Goal: Task Accomplishment & Management: Manage account settings

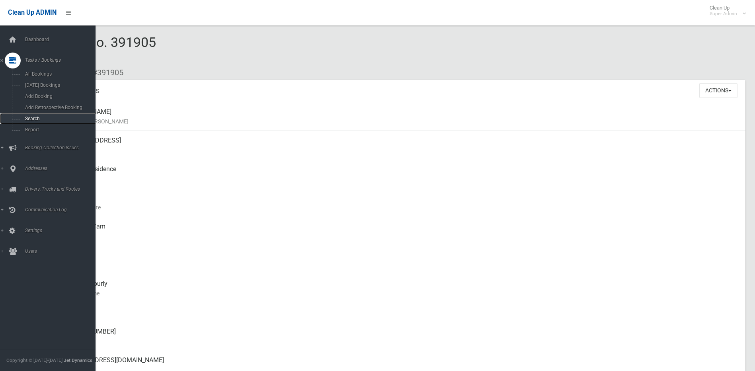
click at [29, 117] on span "Search" at bounding box center [59, 119] width 72 height 6
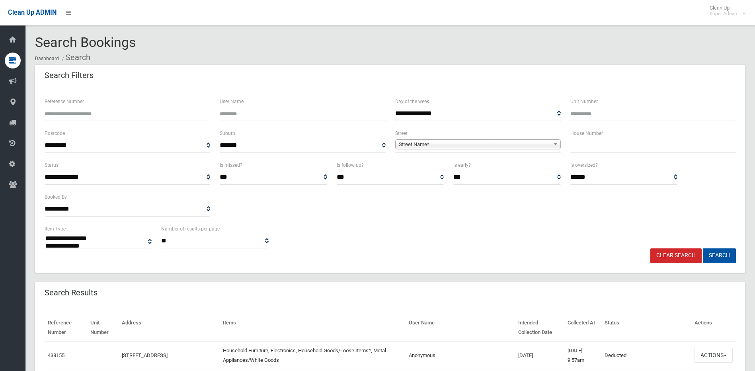
select select
click at [132, 119] on input "Reference Number" at bounding box center [128, 113] width 166 height 15
type input "********"
click at [703, 248] on button "Search" at bounding box center [719, 255] width 33 height 15
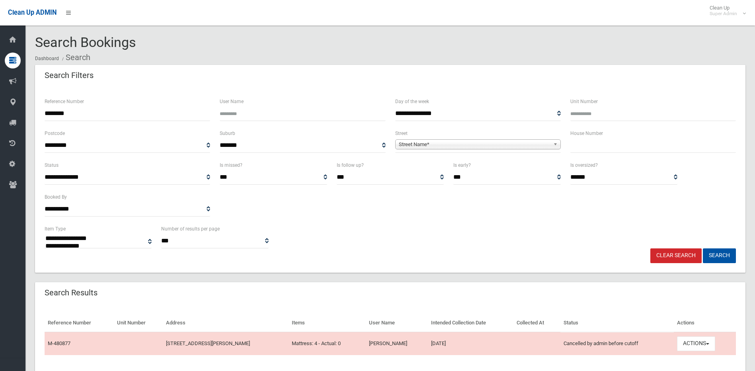
select select
click at [709, 344] on span "button" at bounding box center [707, 344] width 3 height 2
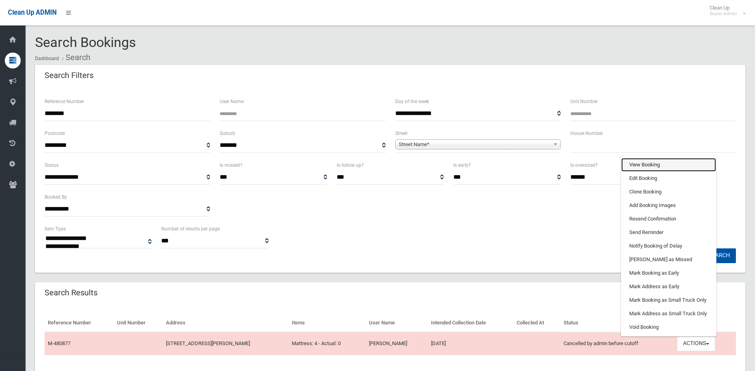
click at [663, 165] on link "View Booking" at bounding box center [668, 165] width 95 height 14
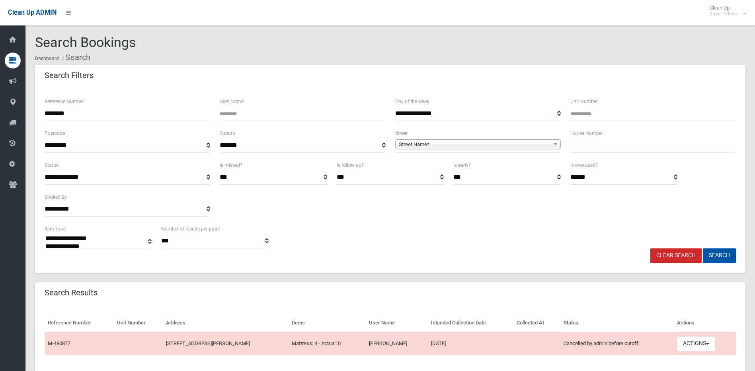
drag, startPoint x: 100, startPoint y: 115, endPoint x: -59, endPoint y: 115, distance: 158.0
click at [0, 115] on html "Clean Up ADMIN Clean Up Super Admin Logout Search Bookings Dashboard Search" at bounding box center [377, 185] width 755 height 371
click at [507, 146] on span "Street Name*" at bounding box center [474, 145] width 151 height 10
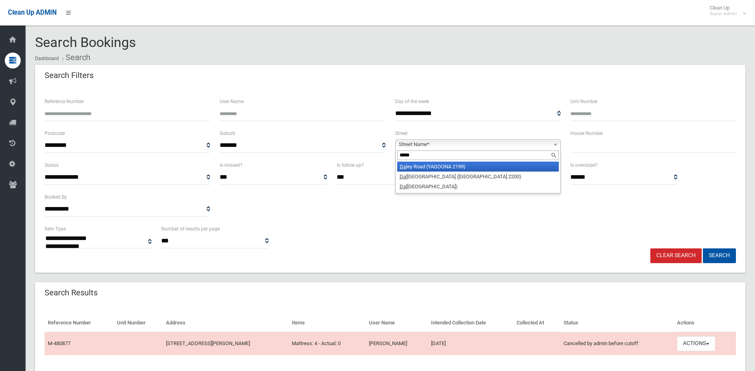
type input "******"
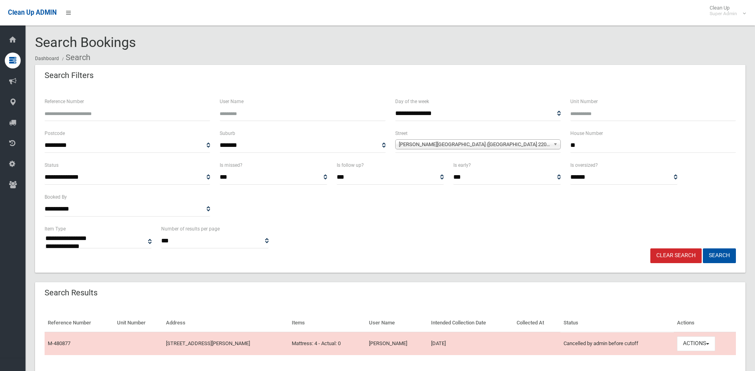
type input "**"
click at [703, 248] on button "Search" at bounding box center [719, 255] width 33 height 15
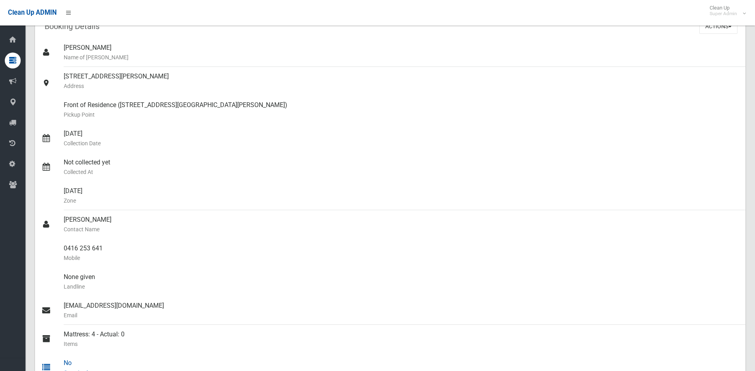
scroll to position [59, 0]
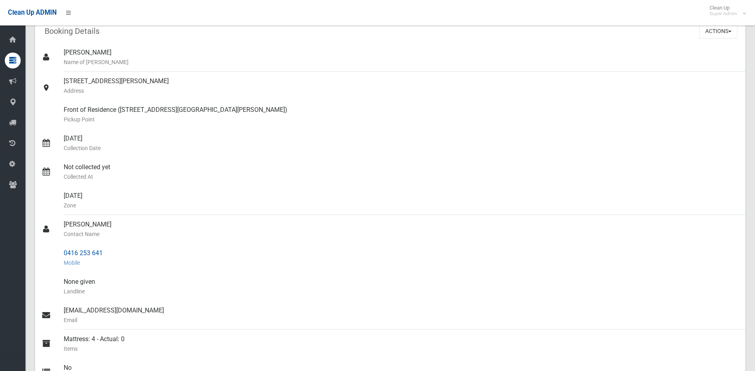
click at [419, 251] on div "0416 253 641 Mobile" at bounding box center [401, 258] width 675 height 29
click at [723, 26] on button "Actions" at bounding box center [718, 31] width 38 height 15
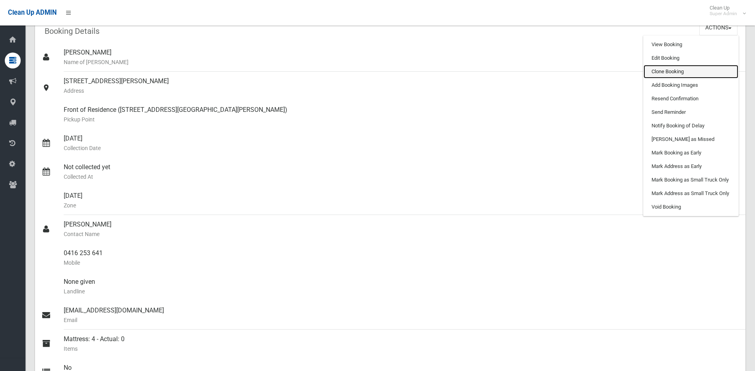
click at [705, 69] on link "Clone Booking" at bounding box center [691, 72] width 95 height 14
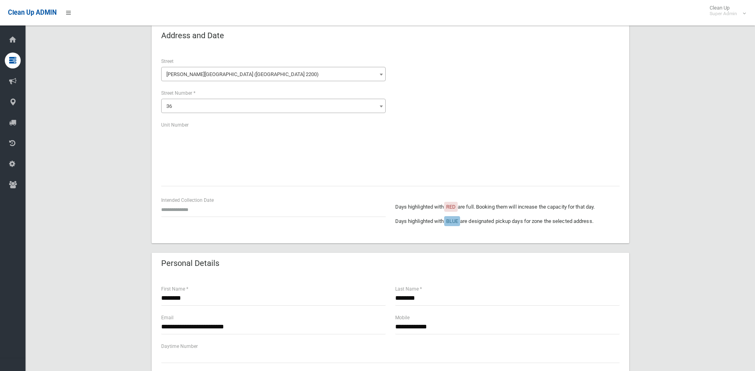
scroll to position [40, 0]
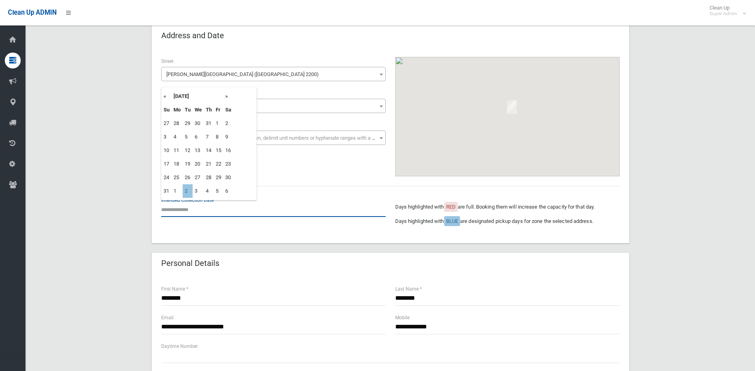
click at [177, 205] on input "text" at bounding box center [273, 209] width 224 height 15
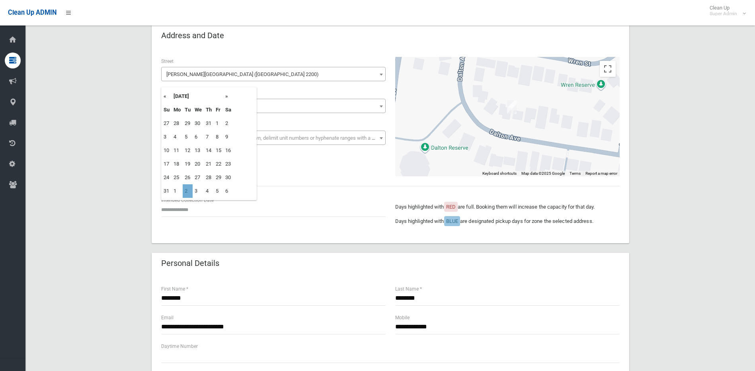
click at [189, 189] on td "2" at bounding box center [188, 191] width 10 height 14
type input "**********"
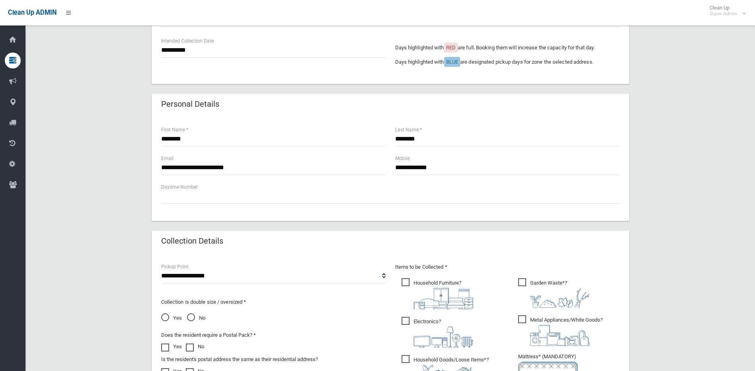
scroll to position [398, 0]
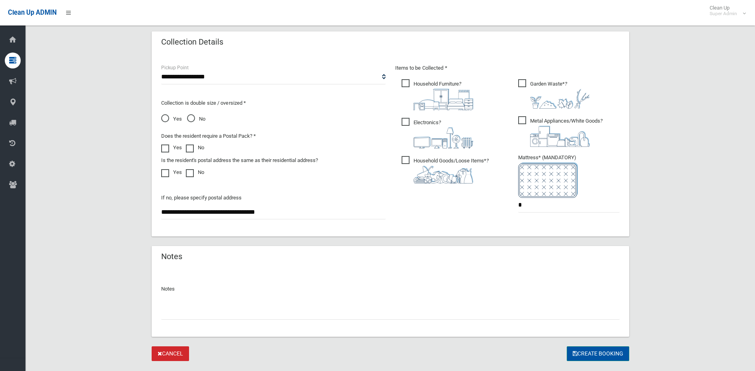
click at [590, 351] on button "Create Booking" at bounding box center [598, 353] width 62 height 15
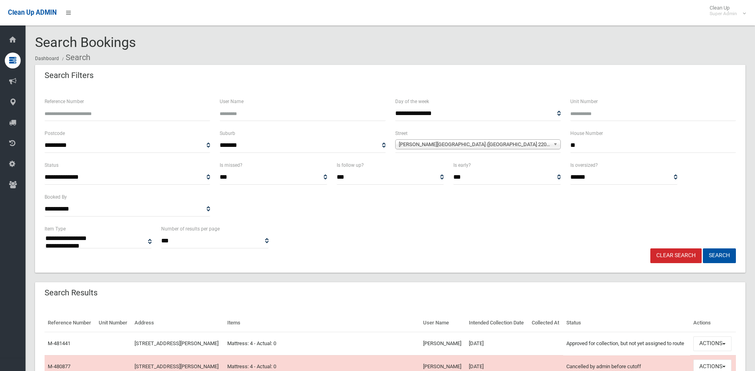
select select
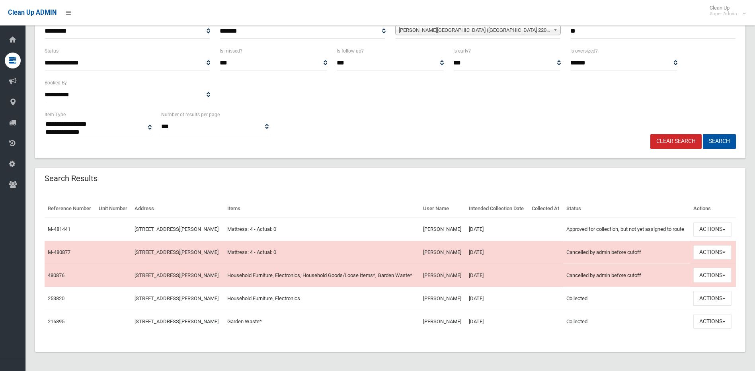
scroll to position [119, 0]
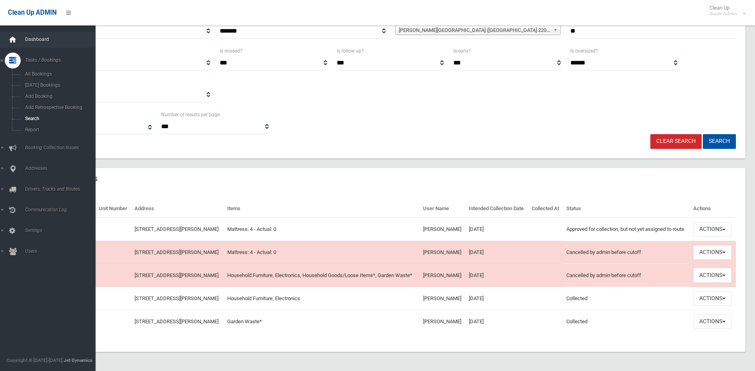
click at [15, 40] on icon at bounding box center [12, 40] width 9 height 16
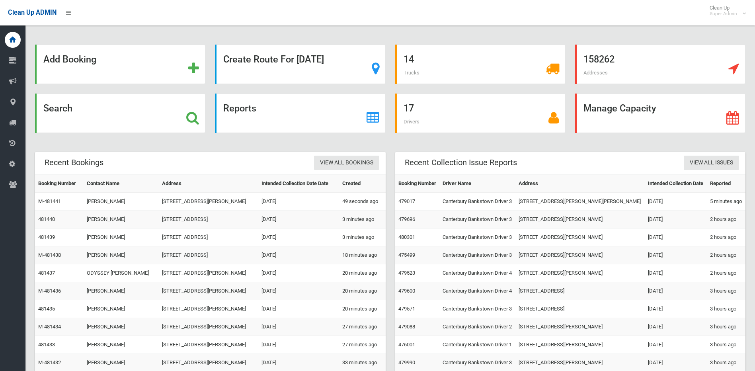
click at [200, 115] on div "Search" at bounding box center [120, 113] width 170 height 39
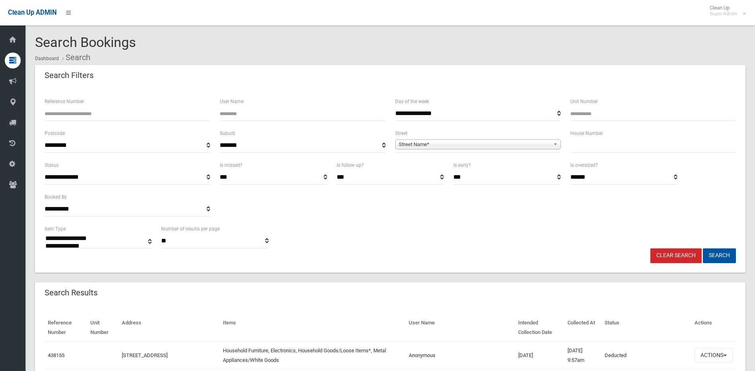
select select
click at [113, 115] on input "Reference Number" at bounding box center [128, 113] width 166 height 15
type input "******"
click at [703, 248] on button "Search" at bounding box center [719, 255] width 33 height 15
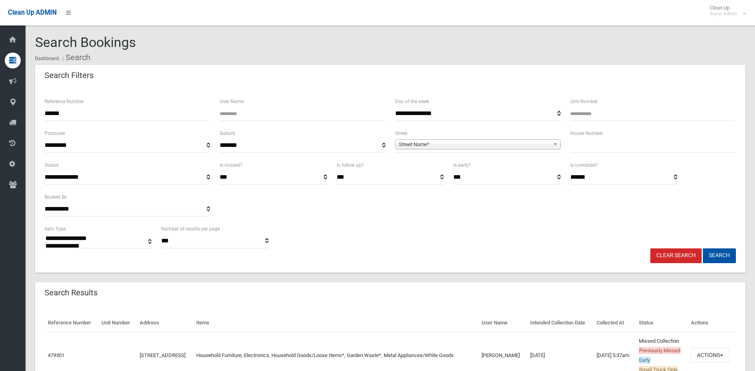
select select
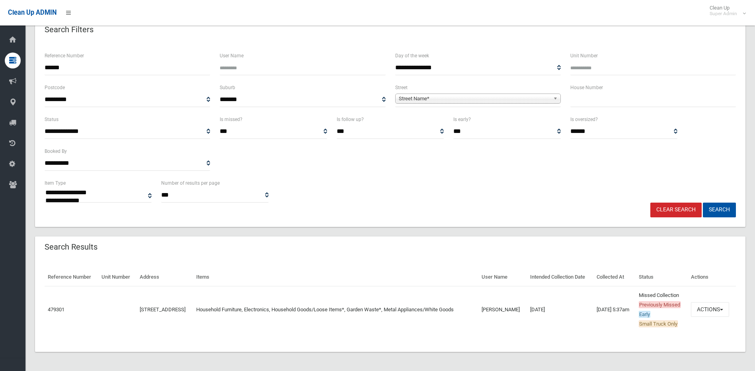
scroll to position [46, 0]
click at [710, 308] on button "Actions" at bounding box center [710, 309] width 38 height 15
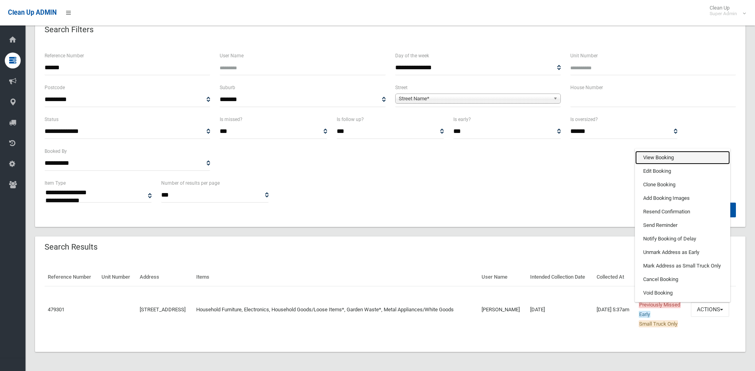
click at [686, 161] on link "View Booking" at bounding box center [682, 158] width 95 height 14
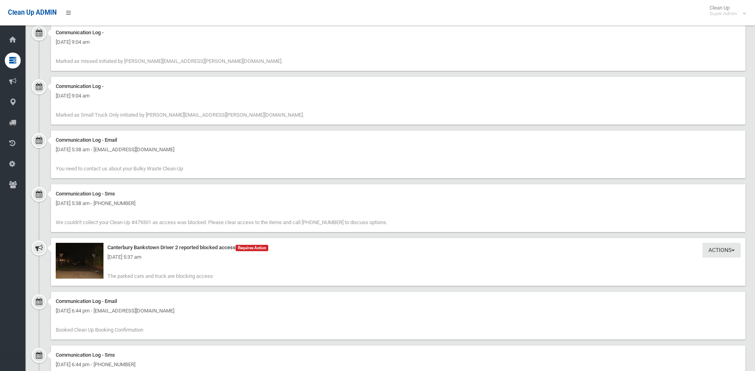
scroll to position [716, 0]
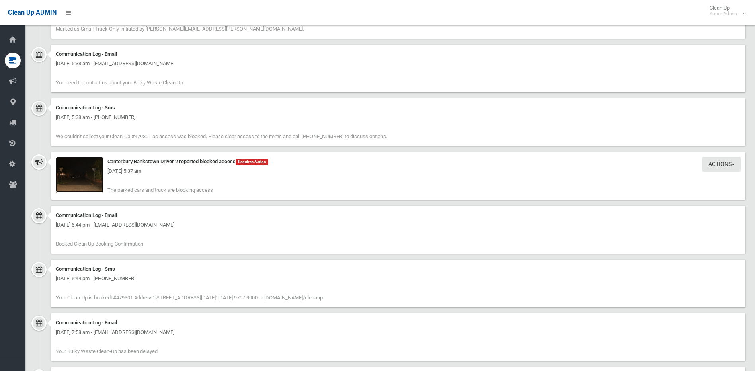
click at [72, 183] on img at bounding box center [80, 175] width 48 height 36
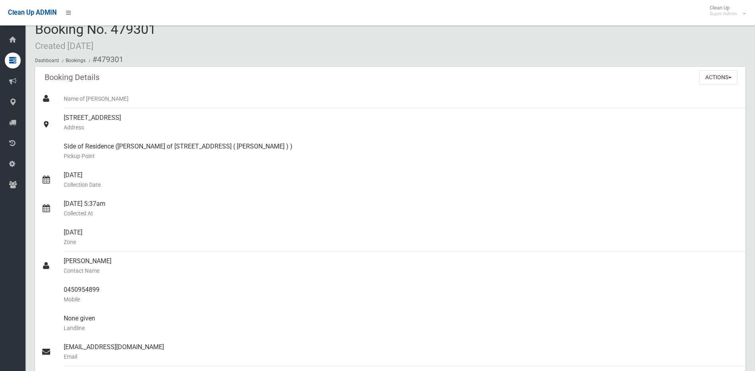
scroll to position [0, 0]
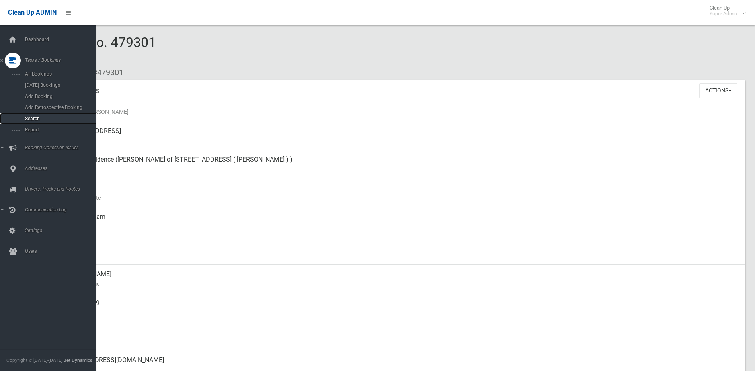
click at [32, 117] on span "Search" at bounding box center [59, 119] width 72 height 6
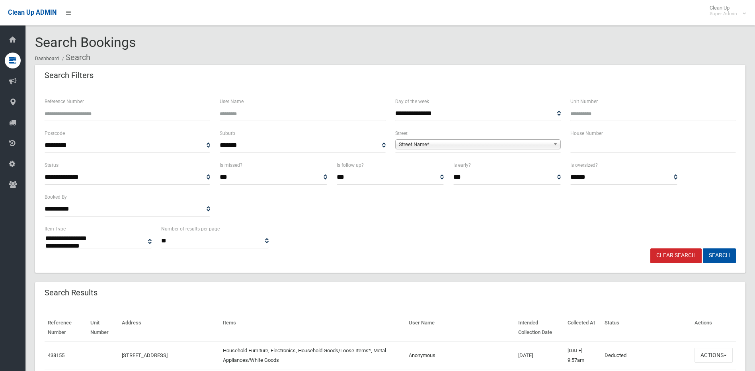
select select
click at [88, 115] on input "Reference Number" at bounding box center [128, 113] width 166 height 15
type input "******"
click at [703, 248] on button "Search" at bounding box center [719, 255] width 33 height 15
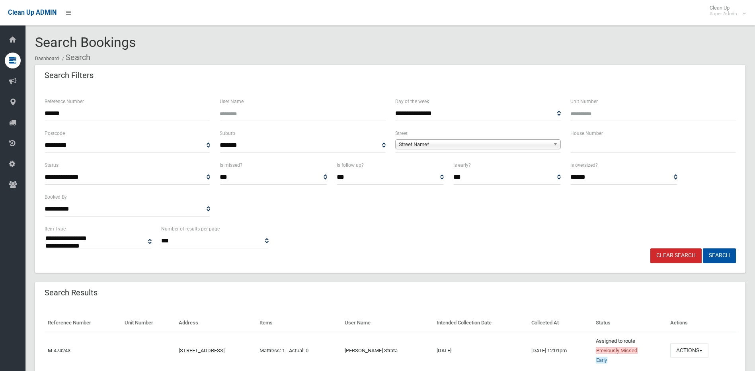
select select
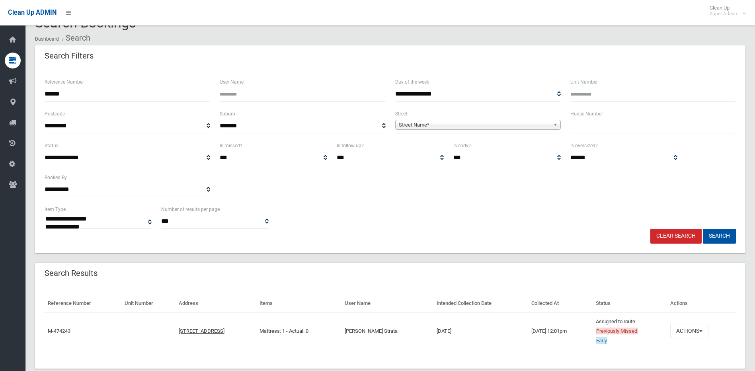
scroll to position [36, 0]
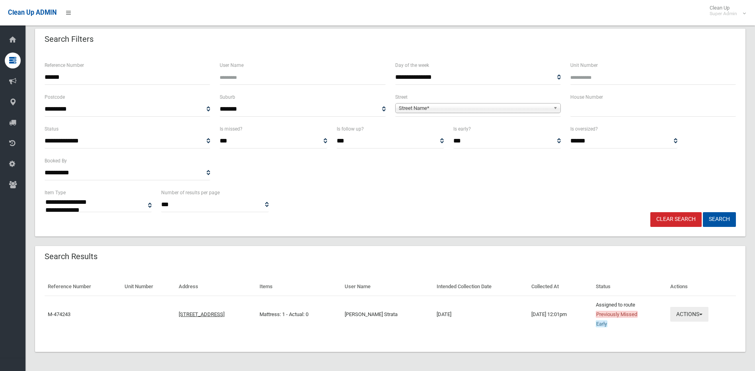
click at [687, 315] on button "Actions" at bounding box center [689, 314] width 38 height 15
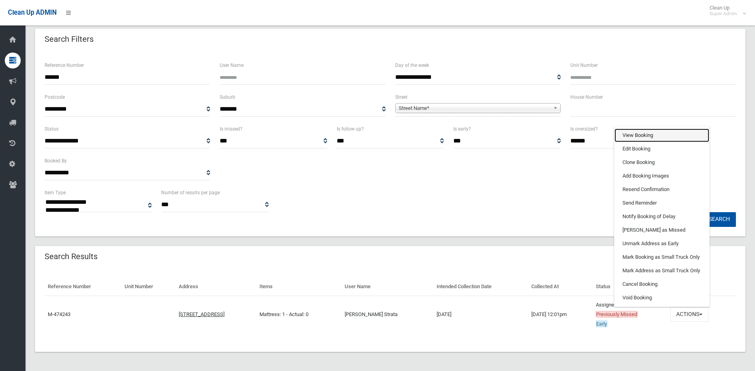
click at [659, 133] on link "View Booking" at bounding box center [662, 136] width 95 height 14
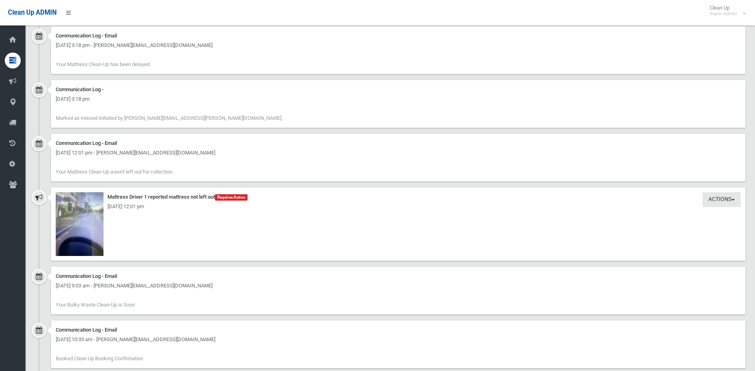
scroll to position [716, 0]
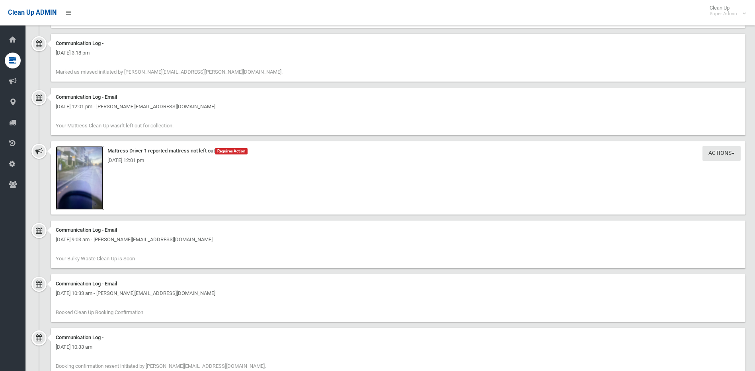
click at [84, 190] on img at bounding box center [80, 178] width 48 height 64
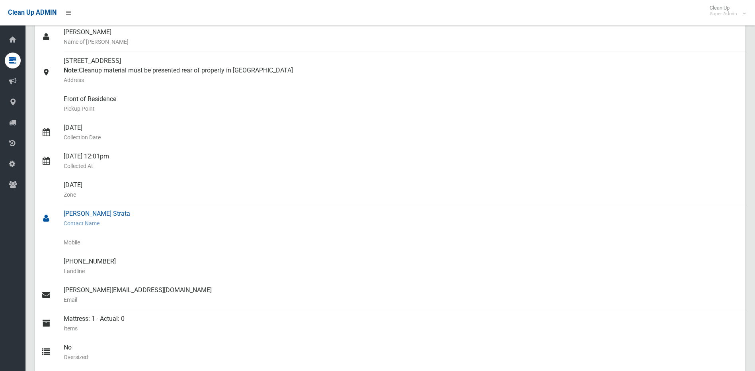
scroll to position [0, 0]
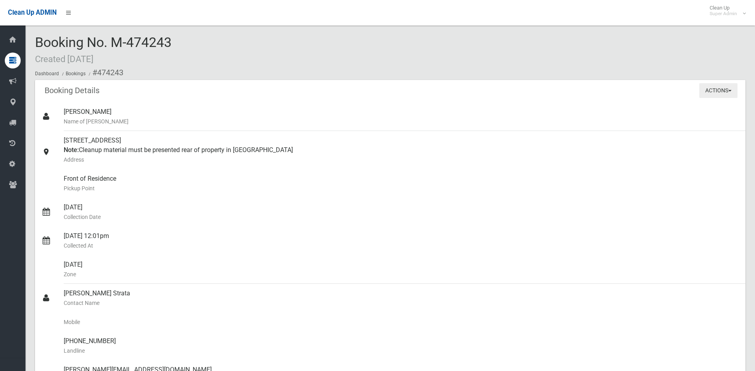
click at [713, 86] on button "Actions" at bounding box center [718, 90] width 38 height 15
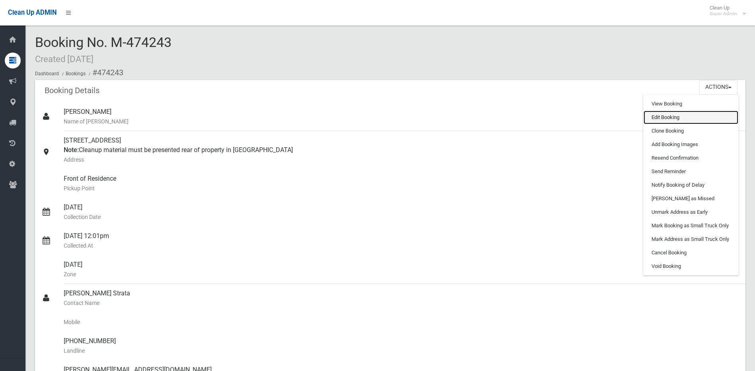
click at [708, 113] on link "Edit Booking" at bounding box center [691, 118] width 95 height 14
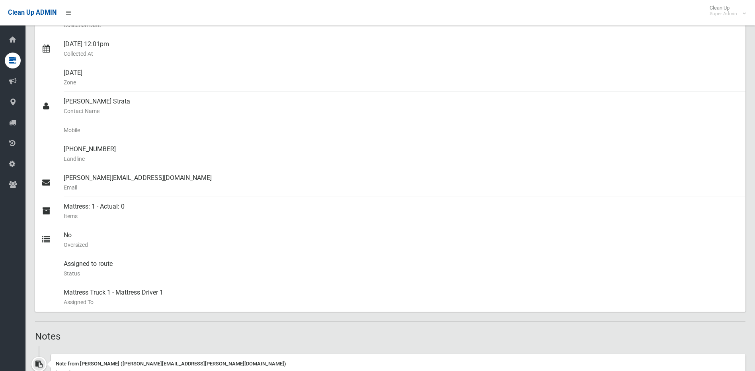
scroll to position [13, 0]
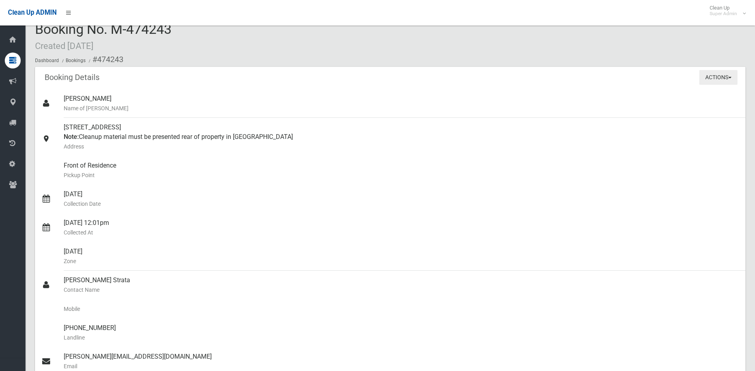
click at [715, 81] on button "Actions" at bounding box center [718, 77] width 38 height 15
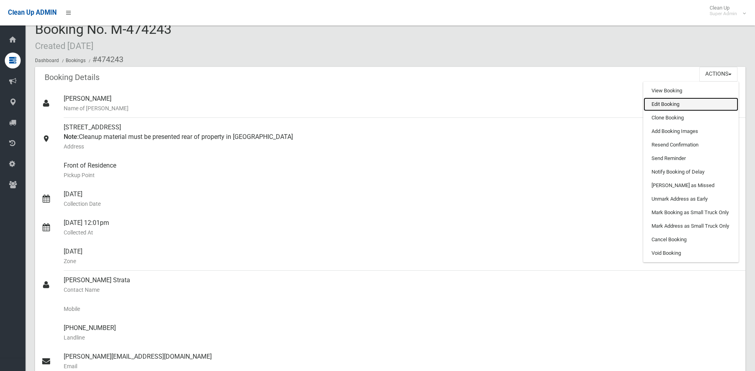
click at [686, 105] on link "Edit Booking" at bounding box center [691, 105] width 95 height 14
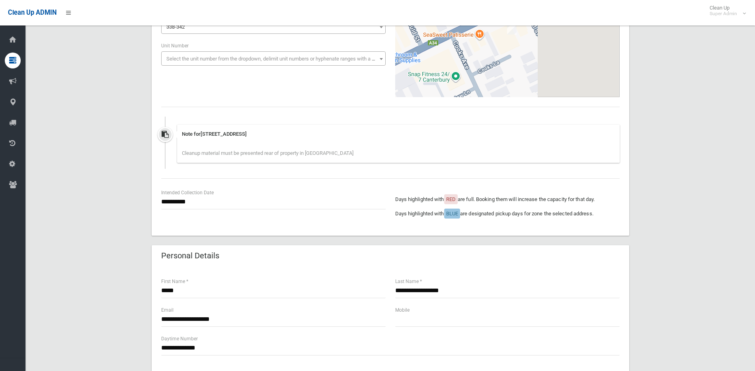
scroll to position [119, 0]
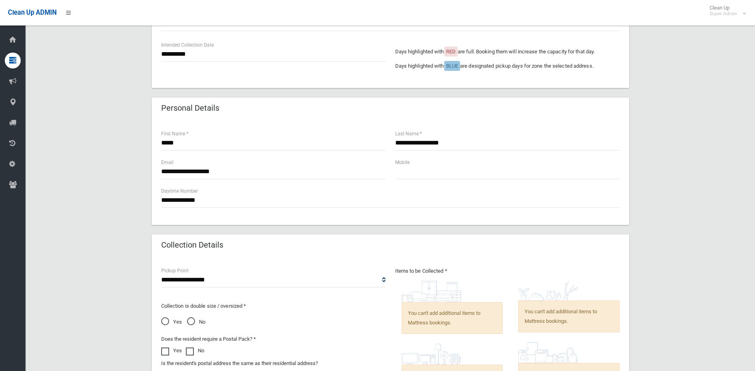
scroll to position [279, 0]
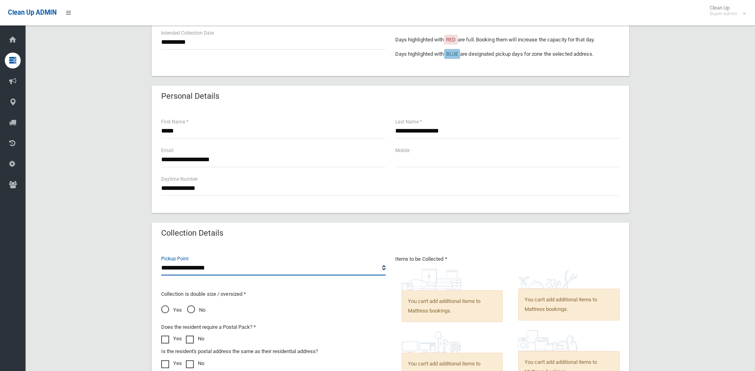
click at [261, 271] on select "**********" at bounding box center [273, 268] width 224 height 15
click at [238, 264] on select "**********" at bounding box center [273, 268] width 224 height 15
select select "*"
click at [161, 261] on select "**********" at bounding box center [273, 268] width 224 height 15
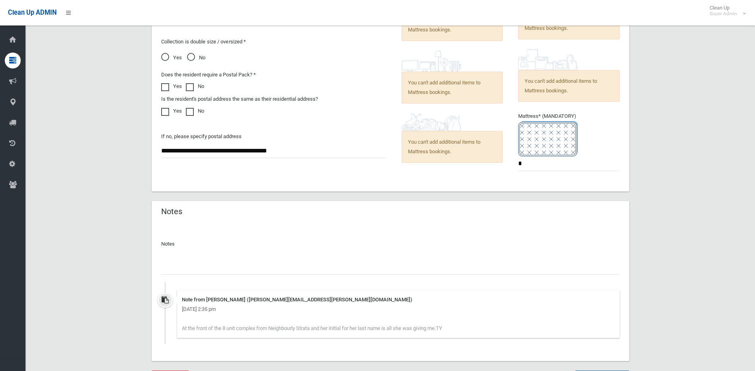
scroll to position [602, 0]
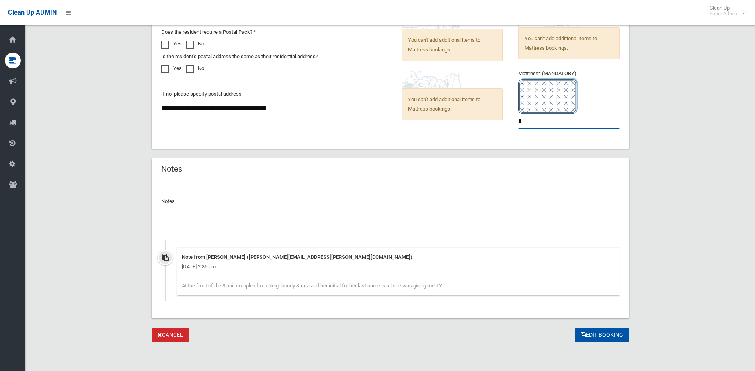
click at [529, 119] on input "*" at bounding box center [569, 121] width 102 height 15
type input "*"
click at [605, 336] on button "Edit Booking" at bounding box center [602, 335] width 54 height 15
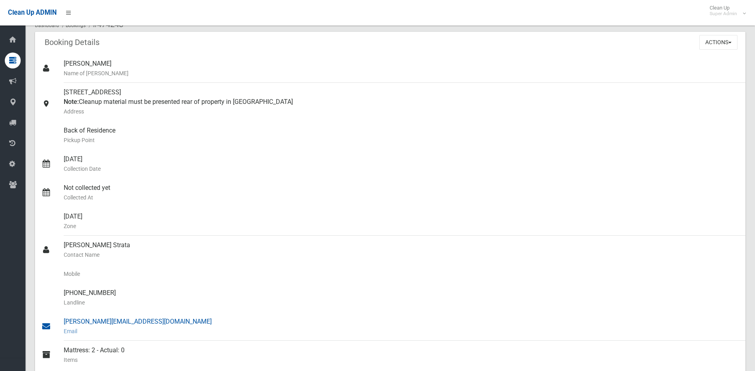
scroll to position [159, 0]
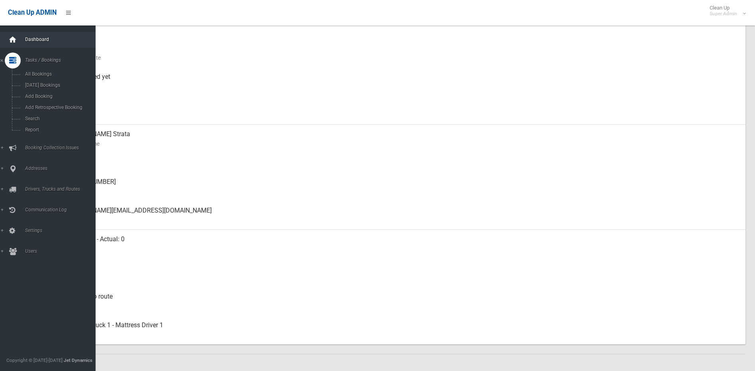
click at [16, 38] on icon at bounding box center [12, 40] width 9 height 16
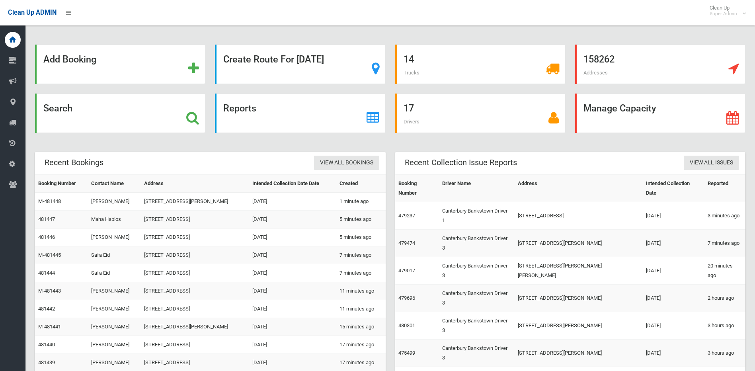
click at [186, 119] on icon at bounding box center [192, 118] width 13 height 14
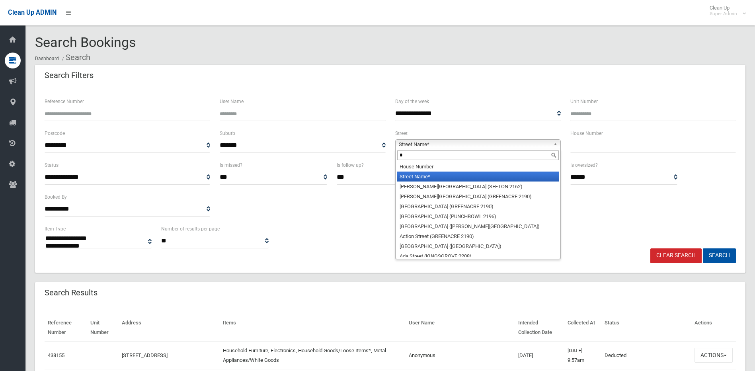
select select
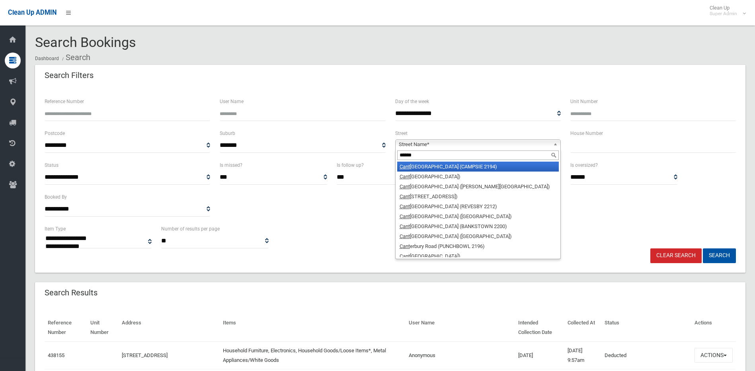
type input "*******"
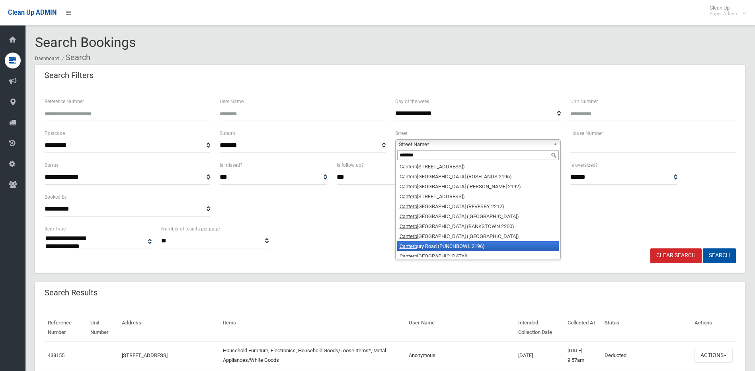
scroll to position [4, 0]
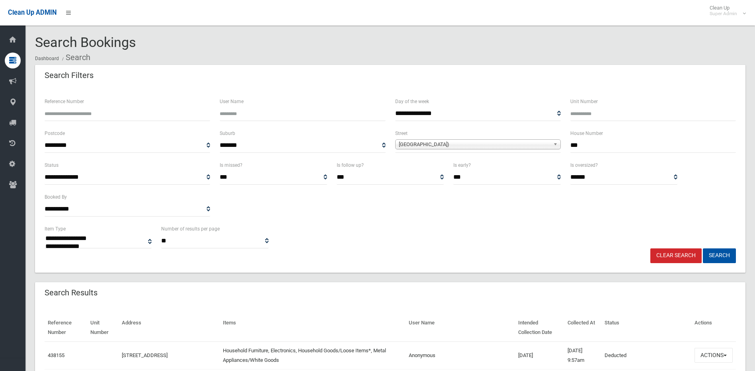
type input "***"
click at [703, 248] on button "Search" at bounding box center [719, 255] width 33 height 15
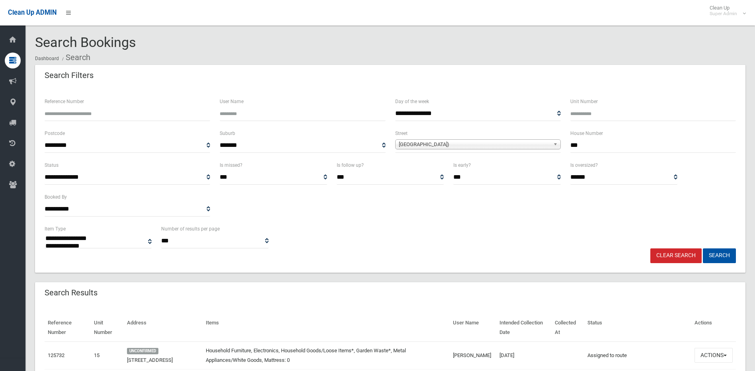
select select
drag, startPoint x: 595, startPoint y: 149, endPoint x: 513, endPoint y: 151, distance: 82.4
click at [513, 151] on div "**********" at bounding box center [390, 145] width 701 height 32
click at [616, 41] on div "Search Bookings Dashboard Search" at bounding box center [390, 50] width 711 height 30
drag, startPoint x: 701, startPoint y: 48, endPoint x: 756, endPoint y: 49, distance: 54.9
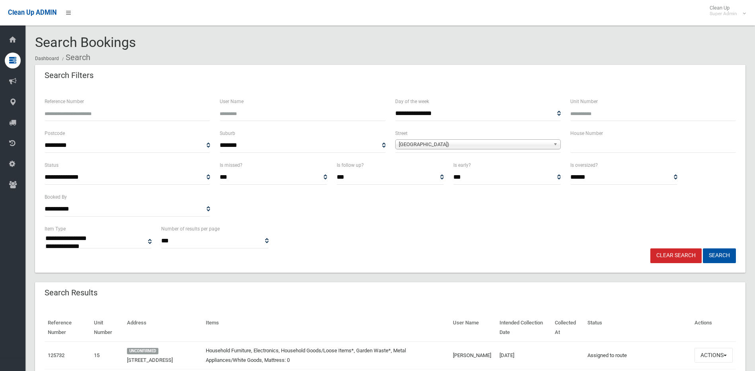
click at [701, 48] on div "Search Bookings Dashboard Search" at bounding box center [390, 50] width 711 height 30
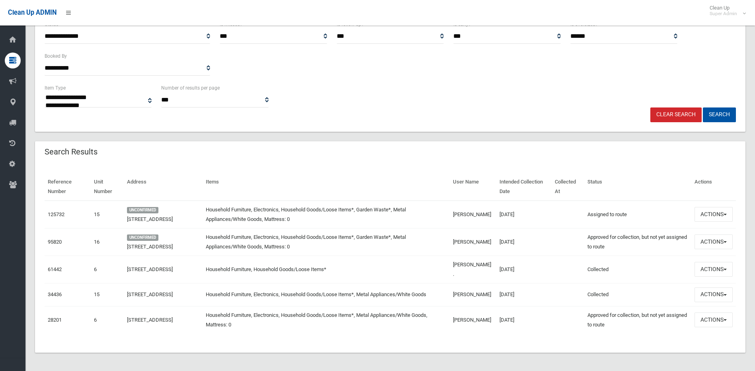
scroll to position [142, 0]
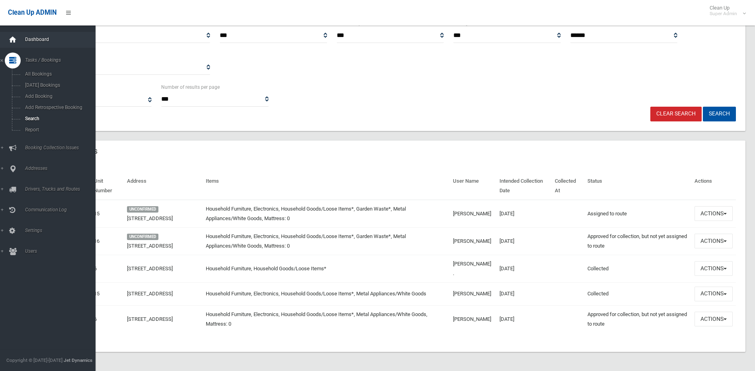
click at [14, 44] on icon at bounding box center [12, 40] width 9 height 16
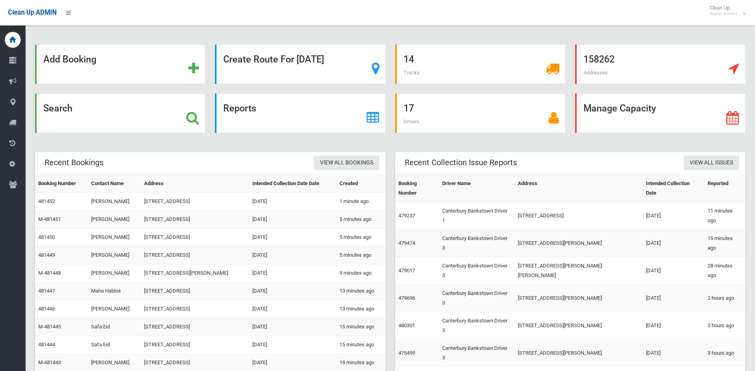
click at [677, 35] on div "Add Booking Create Route For [DATE] 14 Trucks 158262 Addresses Search Reports 1…" at bounding box center [390, 258] width 730 height 496
click at [197, 117] on icon at bounding box center [192, 118] width 13 height 14
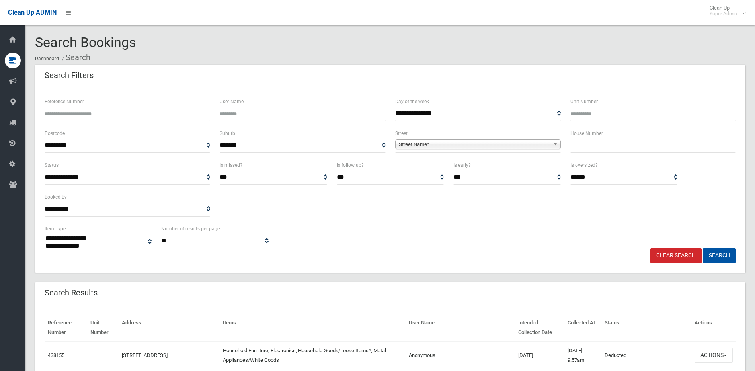
select select
click at [467, 143] on span "Street Name*" at bounding box center [474, 145] width 151 height 10
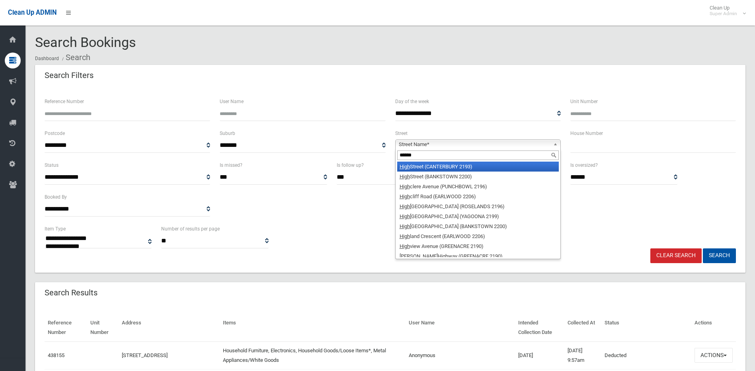
type input "*******"
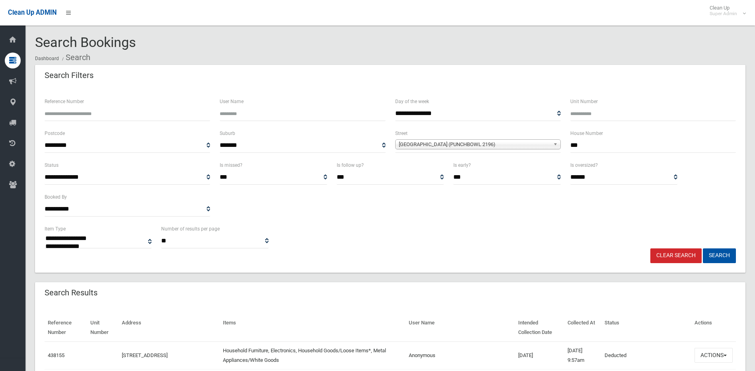
type input "***"
click at [703, 248] on button "Search" at bounding box center [719, 255] width 33 height 15
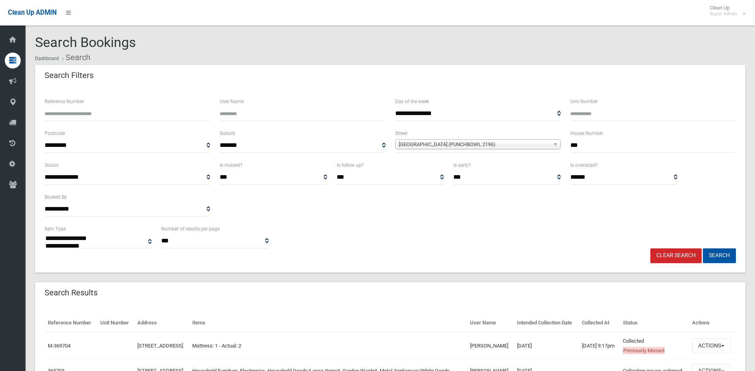
select select
click at [685, 257] on link "Clear Search" at bounding box center [675, 255] width 51 height 15
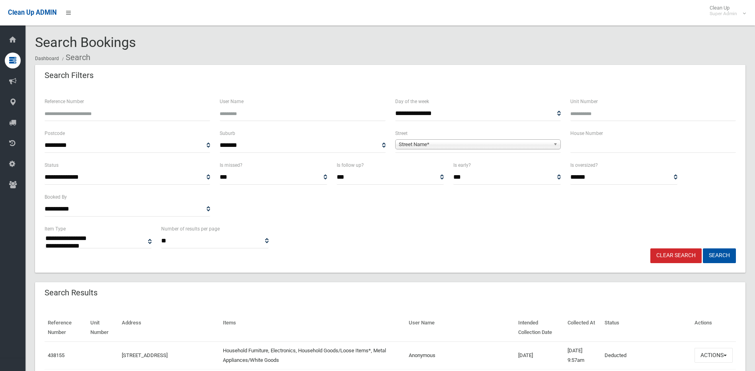
select select
click at [449, 146] on span "Street Name*" at bounding box center [474, 145] width 151 height 10
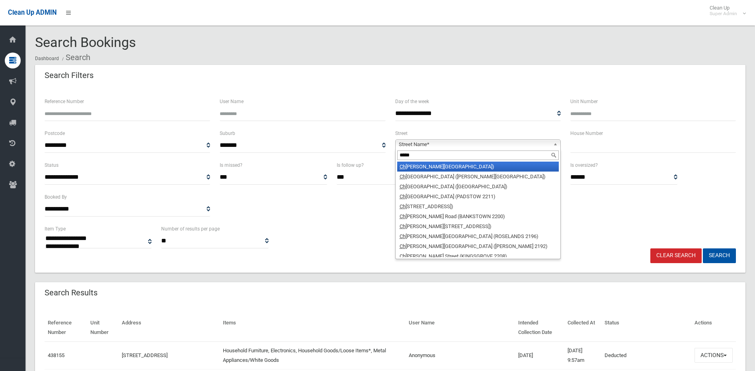
type input "******"
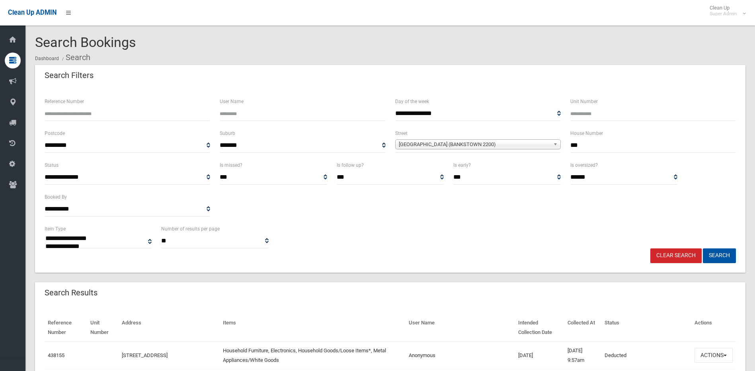
type input "***"
click at [703, 248] on button "Search" at bounding box center [719, 255] width 33 height 15
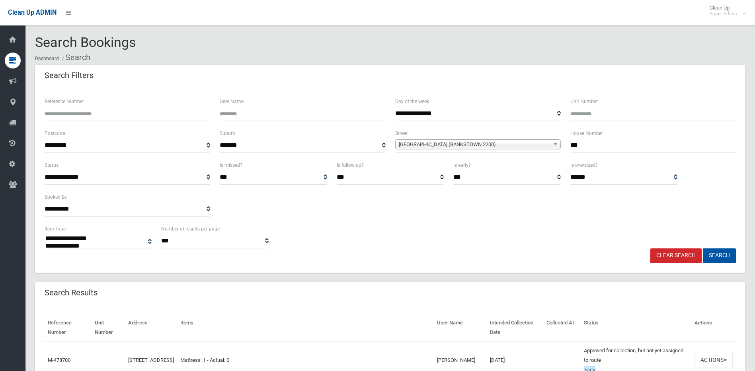
select select
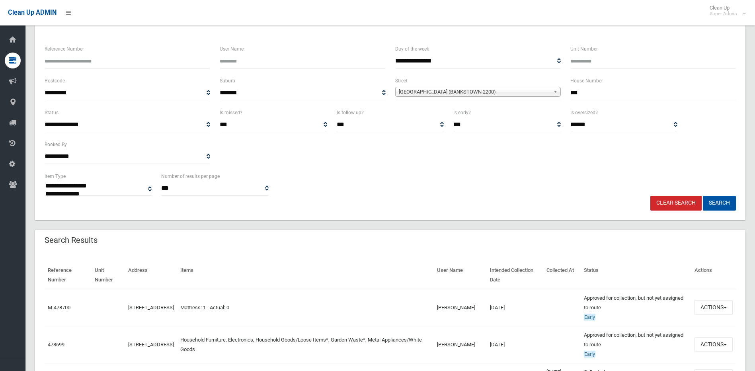
scroll to position [159, 0]
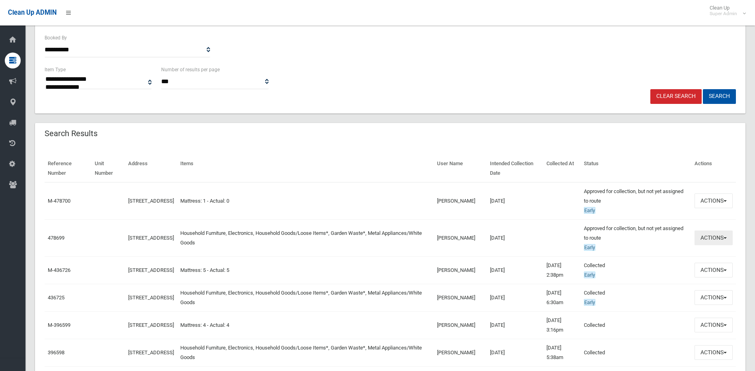
click at [711, 240] on button "Actions" at bounding box center [714, 237] width 38 height 15
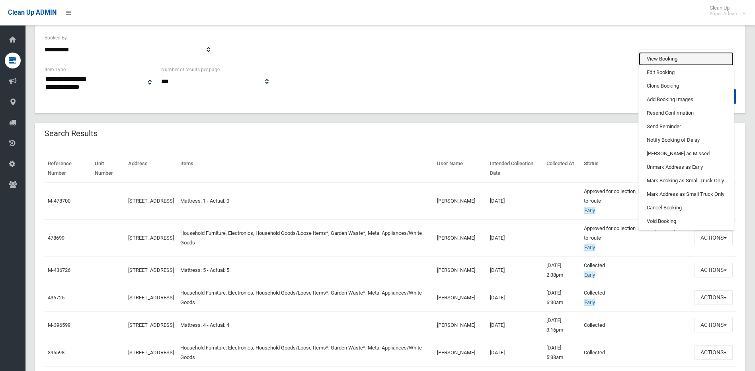
click at [668, 58] on link "View Booking" at bounding box center [686, 59] width 95 height 14
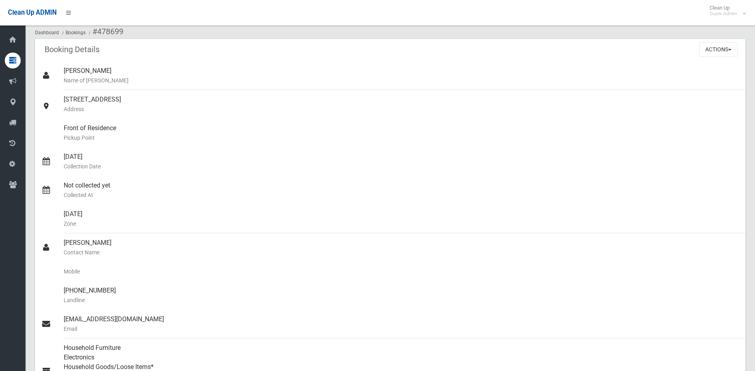
scroll to position [40, 0]
drag, startPoint x: 114, startPoint y: 292, endPoint x: 74, endPoint y: 291, distance: 39.4
click at [74, 291] on div "(02) 9791 9933 Landline" at bounding box center [401, 296] width 675 height 29
copy div "9791 9933"
click at [670, 130] on div "Front of Residence Pickup Point" at bounding box center [401, 134] width 675 height 29
